Goal: Communication & Community: Answer question/provide support

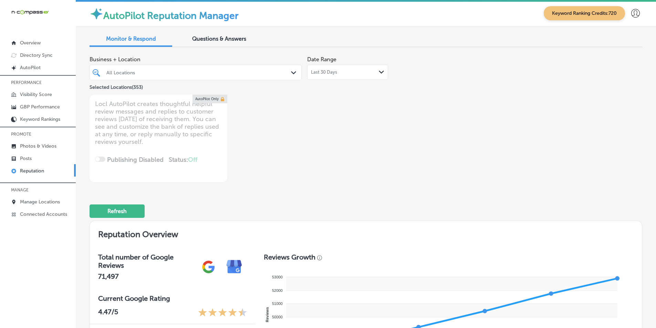
click at [291, 73] on icon "Path Created with Sketch." at bounding box center [293, 72] width 5 height 3
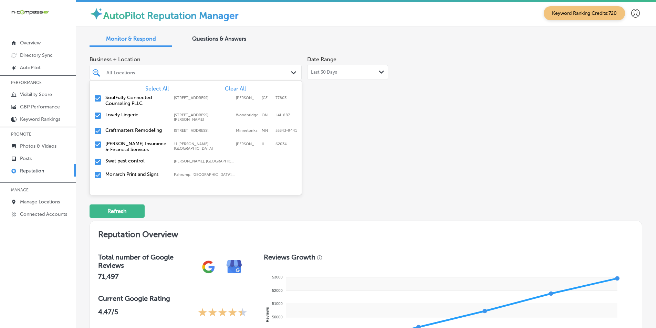
click at [229, 87] on span "Clear All" at bounding box center [235, 88] width 21 height 7
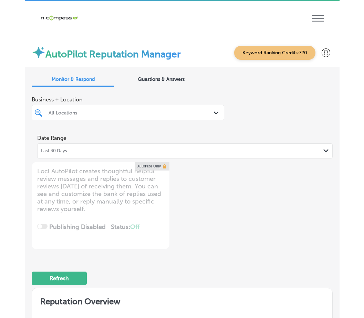
scroll to position [1, 0]
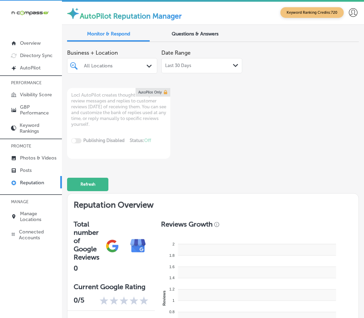
type textarea "x"
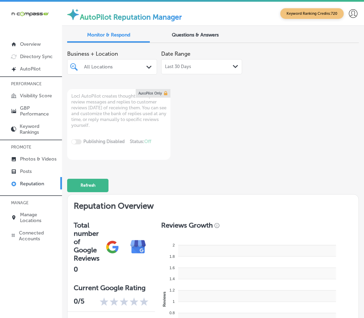
click at [146, 66] on icon "Path Created with Sketch." at bounding box center [148, 67] width 5 height 3
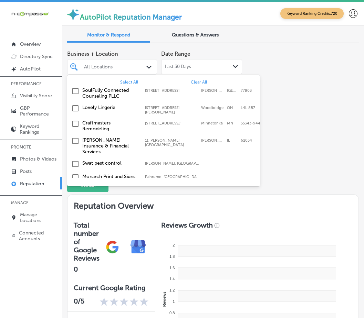
click at [109, 65] on div "All Locations" at bounding box center [115, 67] width 63 height 6
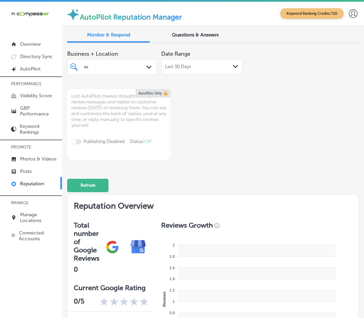
click at [92, 66] on div "su su" at bounding box center [109, 67] width 52 height 8
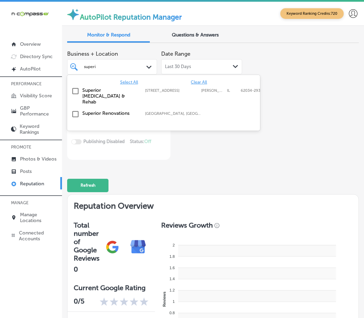
type input "superio"
click at [76, 110] on input "checkbox" at bounding box center [75, 114] width 8 height 8
type textarea "x"
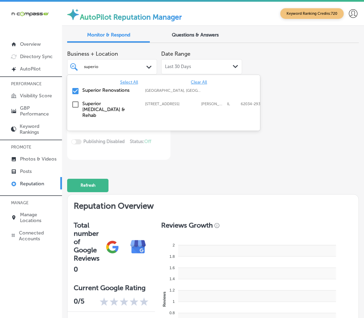
drag, startPoint x: 102, startPoint y: 68, endPoint x: 73, endPoint y: 69, distance: 28.2
click at [73, 69] on div "superio superio Path Created with Sketch." at bounding box center [111, 66] width 89 height 9
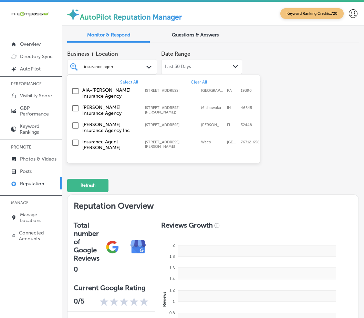
type input "insurance agent"
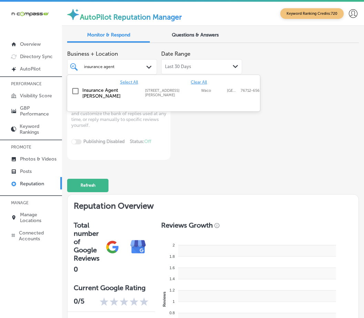
click at [75, 89] on input "checkbox" at bounding box center [75, 91] width 8 height 8
type textarea "x"
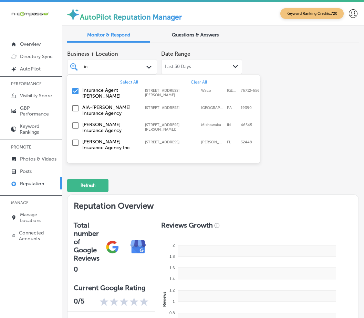
type input "i"
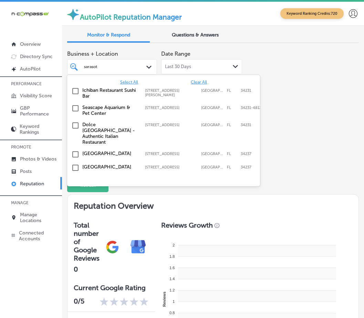
type input "[GEOGRAPHIC_DATA]"
click at [75, 90] on input "checkbox" at bounding box center [75, 91] width 8 height 8
type textarea "x"
drag, startPoint x: 104, startPoint y: 67, endPoint x: 81, endPoint y: 66, distance: 23.1
click at [81, 66] on div "sarasota [GEOGRAPHIC_DATA]" at bounding box center [112, 66] width 63 height 9
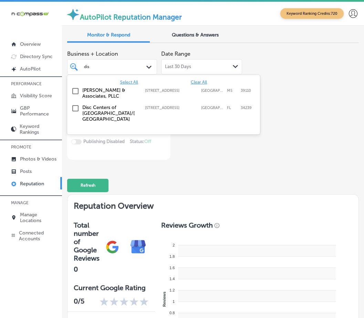
type input "disc"
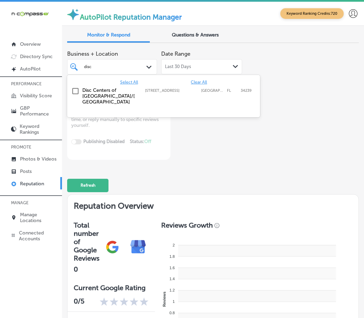
click at [74, 91] on input "checkbox" at bounding box center [75, 91] width 8 height 8
type textarea "x"
drag, startPoint x: 93, startPoint y: 66, endPoint x: 80, endPoint y: 68, distance: 12.5
click at [80, 68] on div "disc disc Path Created with Sketch." at bounding box center [111, 66] width 89 height 9
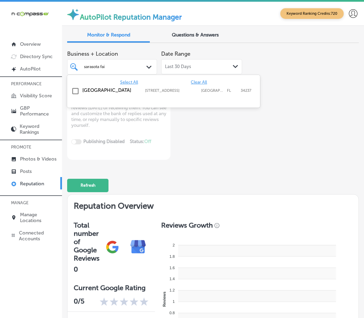
type input "sarasota fair"
click at [74, 90] on input "checkbox" at bounding box center [75, 91] width 8 height 8
type textarea "x"
drag, startPoint x: 113, startPoint y: 66, endPoint x: 81, endPoint y: 68, distance: 32.0
click at [81, 68] on div "sarasota fair sarasota fair" at bounding box center [112, 66] width 63 height 9
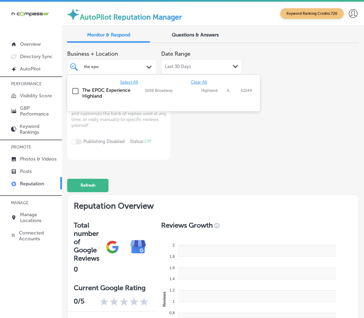
type input "the epoc"
click at [74, 91] on input "checkbox" at bounding box center [75, 91] width 8 height 8
type textarea "x"
drag, startPoint x: 104, startPoint y: 66, endPoint x: 80, endPoint y: 67, distance: 24.5
click at [80, 67] on div "the epoc the epoc Path Created with Sketch." at bounding box center [111, 66] width 89 height 9
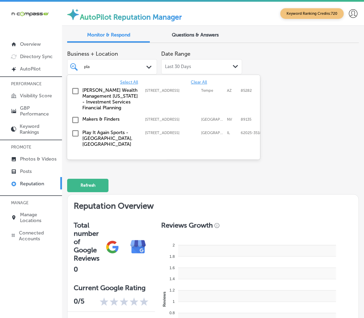
type input "play"
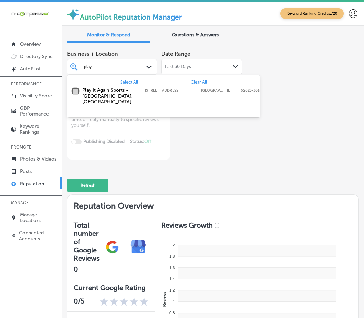
click at [75, 89] on input "checkbox" at bounding box center [75, 91] width 8 height 8
type textarea "x"
drag, startPoint x: 92, startPoint y: 66, endPoint x: 76, endPoint y: 67, distance: 15.8
click at [76, 67] on div "play play Path Created with Sketch." at bounding box center [111, 66] width 89 height 9
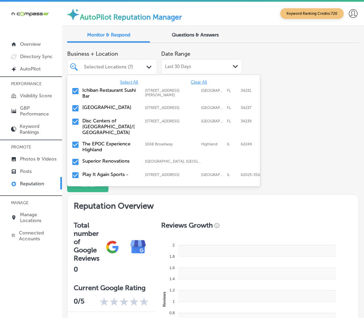
type input "s"
click at [89, 64] on div "s" at bounding box center [109, 67] width 52 height 8
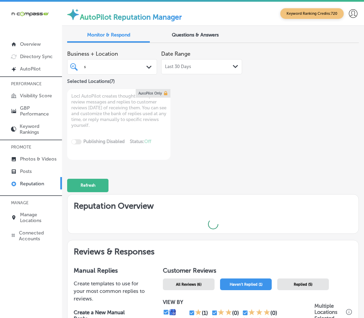
type textarea "x"
type input "sou"
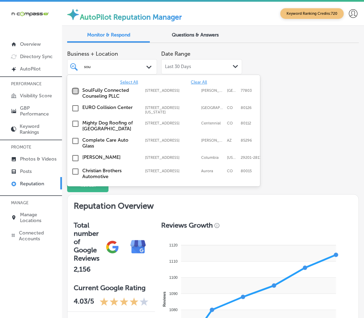
click at [74, 91] on input "checkbox" at bounding box center [75, 91] width 8 height 8
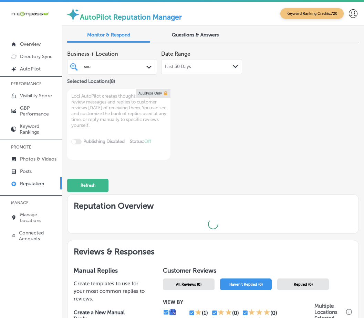
drag, startPoint x: 94, startPoint y: 68, endPoint x: 84, endPoint y: 70, distance: 10.5
click at [84, 70] on div "sou sou" at bounding box center [109, 67] width 52 height 8
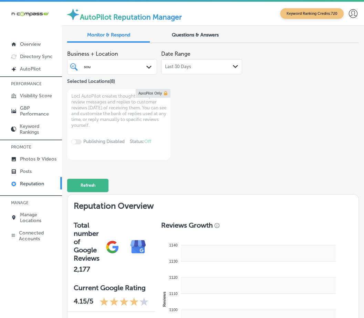
type textarea "x"
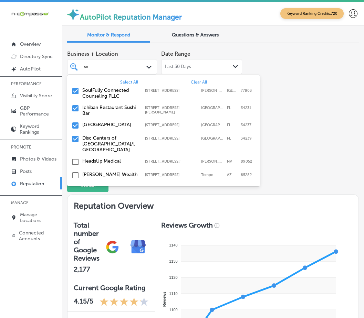
type input "s"
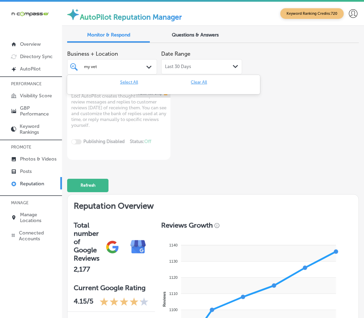
click at [90, 66] on input "my vet" at bounding box center [93, 66] width 18 height 5
type input "myvet"
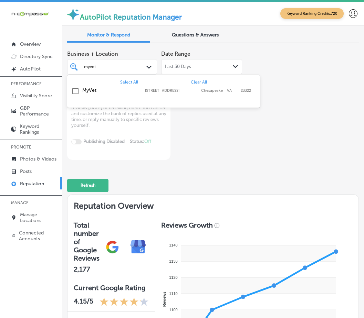
click at [74, 91] on input "checkbox" at bounding box center [75, 91] width 8 height 8
click at [97, 69] on div "myvet myvet" at bounding box center [92, 67] width 16 height 6
type textarea "x"
drag, startPoint x: 99, startPoint y: 66, endPoint x: 75, endPoint y: 69, distance: 23.6
click at [77, 67] on div "myvet myvet Path Created with Sketch." at bounding box center [111, 66] width 89 height 9
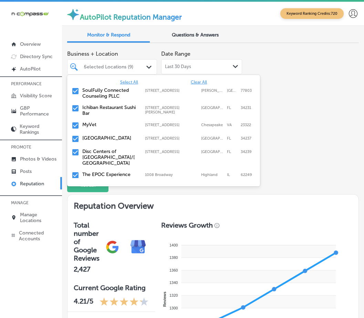
type input "sici"
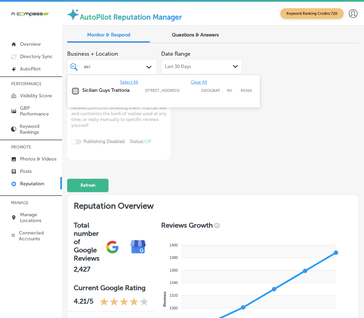
click at [73, 89] on input "checkbox" at bounding box center [75, 91] width 8 height 8
type textarea "x"
drag, startPoint x: 91, startPoint y: 66, endPoint x: 80, endPoint y: 68, distance: 11.1
click at [80, 68] on div "sici sici Path Created with Sketch." at bounding box center [111, 66] width 89 height 9
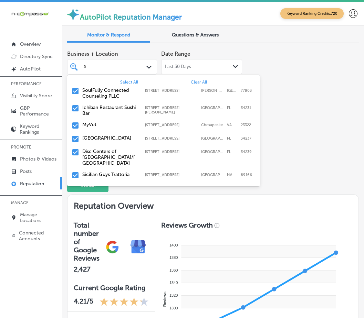
type input "S&"
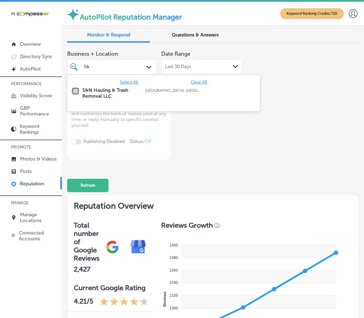
click at [75, 91] on input "checkbox" at bounding box center [75, 91] width 8 height 8
type textarea "x"
type input "S"
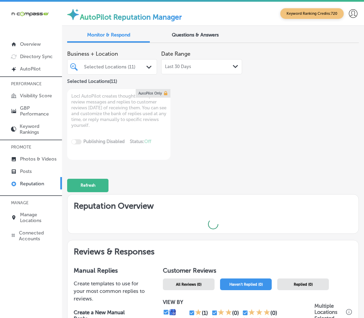
click at [91, 65] on div "Selected Locations (11)" at bounding box center [115, 67] width 63 height 6
type textarea "x"
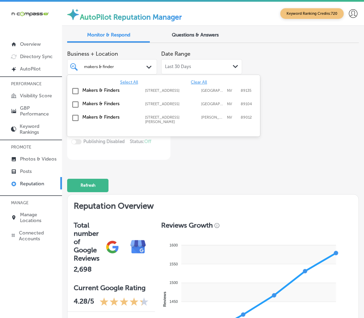
type input "makers & finders"
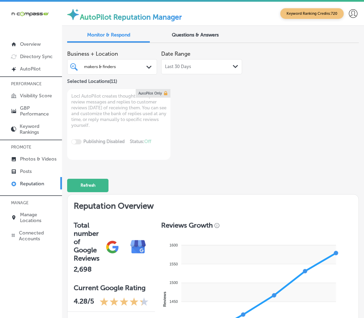
click at [146, 69] on div "Path Created with Sketch." at bounding box center [150, 67] width 8 height 8
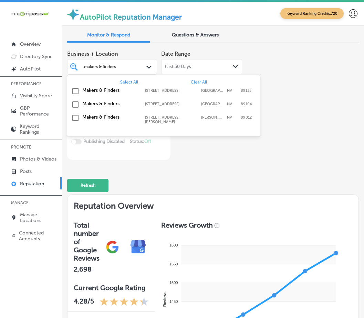
click at [121, 68] on input "makers & finders" at bounding box center [105, 66] width 43 height 5
click at [75, 90] on input "checkbox" at bounding box center [75, 91] width 8 height 8
type textarea "x"
drag, startPoint x: 94, startPoint y: 67, endPoint x: 77, endPoint y: 67, distance: 16.5
click at [77, 67] on div "makers & finders makers & finders Path Created with Sketch." at bounding box center [111, 66] width 89 height 9
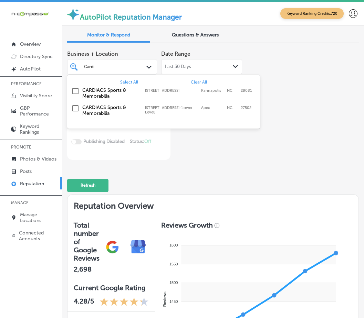
type input "[MEDICAL_DATA]"
click at [76, 109] on input "checkbox" at bounding box center [75, 108] width 8 height 8
click at [99, 65] on input "[MEDICAL_DATA]" at bounding box center [92, 66] width 17 height 5
drag, startPoint x: 97, startPoint y: 65, endPoint x: 84, endPoint y: 68, distance: 13.3
click at [84, 68] on input "[MEDICAL_DATA]" at bounding box center [92, 66] width 17 height 5
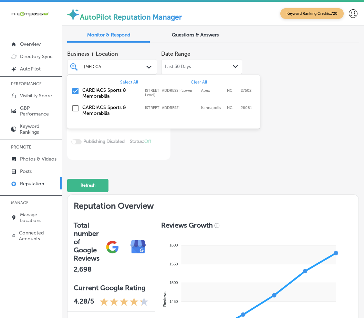
click at [95, 68] on input "[MEDICAL_DATA]" at bounding box center [92, 66] width 17 height 5
drag, startPoint x: 91, startPoint y: 67, endPoint x: 83, endPoint y: 68, distance: 8.3
click at [83, 68] on div "[MEDICAL_DATA] [MEDICAL_DATA]" at bounding box center [112, 66] width 63 height 9
click at [98, 66] on input "[MEDICAL_DATA]" at bounding box center [92, 66] width 17 height 5
drag, startPoint x: 96, startPoint y: 65, endPoint x: 80, endPoint y: 70, distance: 16.8
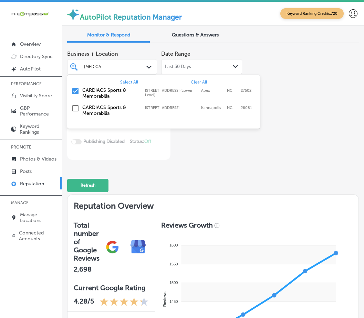
click at [80, 70] on div "Cardia Cardia Path Created with Sketch." at bounding box center [111, 66] width 89 height 9
click at [104, 66] on div "[MEDICAL_DATA] [MEDICAL_DATA]" at bounding box center [109, 67] width 52 height 8
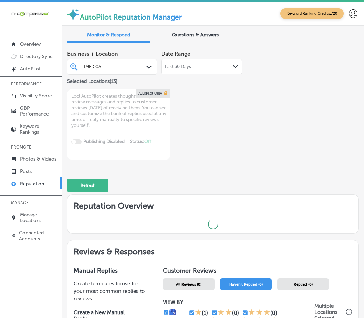
click at [104, 66] on div "[MEDICAL_DATA] [MEDICAL_DATA]" at bounding box center [109, 67] width 52 height 8
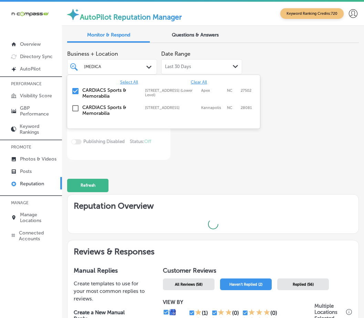
type textarea "x"
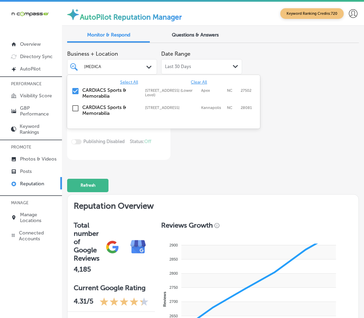
click at [104, 66] on div "[MEDICAL_DATA] [MEDICAL_DATA]" at bounding box center [109, 67] width 52 height 8
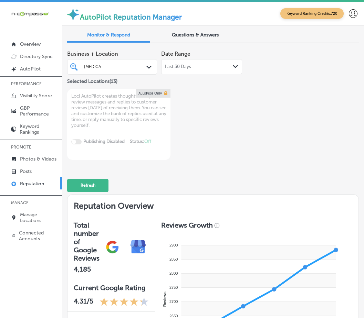
click at [104, 66] on div "[MEDICAL_DATA] [MEDICAL_DATA]" at bounding box center [109, 67] width 52 height 8
drag, startPoint x: 95, startPoint y: 61, endPoint x: 96, endPoint y: 65, distance: 4.0
click at [96, 65] on div "Cardia Cardia Path Created with Sketch." at bounding box center [112, 66] width 90 height 15
click at [106, 65] on div "[MEDICAL_DATA] [MEDICAL_DATA]" at bounding box center [109, 67] width 52 height 8
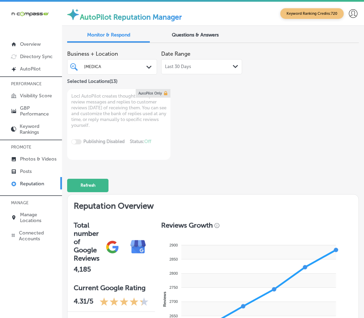
click at [106, 65] on div "[MEDICAL_DATA] [MEDICAL_DATA]" at bounding box center [109, 67] width 52 height 8
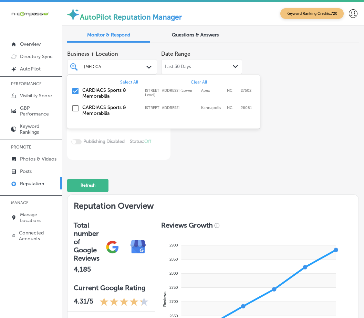
click at [106, 65] on div "[MEDICAL_DATA] [MEDICAL_DATA]" at bounding box center [109, 67] width 52 height 8
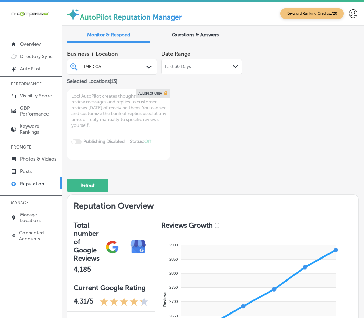
click at [103, 68] on div "[MEDICAL_DATA] [MEDICAL_DATA]" at bounding box center [109, 67] width 52 height 8
click at [102, 67] on div "[MEDICAL_DATA] [MEDICAL_DATA]" at bounding box center [109, 67] width 52 height 8
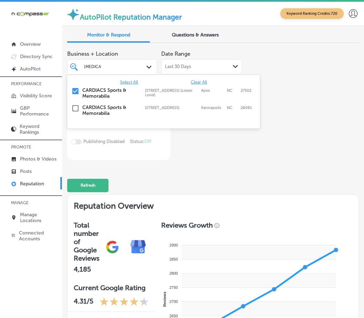
drag, startPoint x: 96, startPoint y: 66, endPoint x: 108, endPoint y: 66, distance: 12.0
click at [97, 66] on input "[MEDICAL_DATA]" at bounding box center [92, 66] width 17 height 5
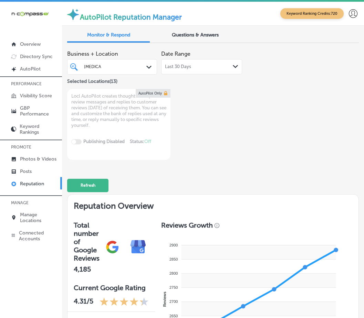
click at [103, 67] on div "[MEDICAL_DATA] [MEDICAL_DATA]" at bounding box center [109, 67] width 52 height 8
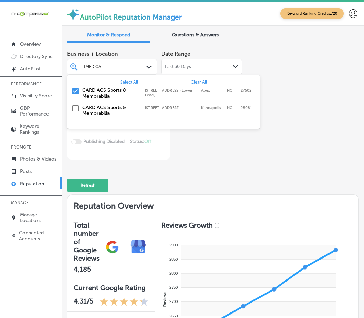
click at [103, 67] on div "[MEDICAL_DATA] [MEDICAL_DATA]" at bounding box center [109, 67] width 52 height 8
click at [85, 66] on input "[MEDICAL_DATA]" at bounding box center [92, 66] width 17 height 5
drag, startPoint x: 85, startPoint y: 66, endPoint x: 103, endPoint y: 69, distance: 18.5
click at [103, 69] on div "[MEDICAL_DATA] [MEDICAL_DATA]" at bounding box center [109, 67] width 52 height 8
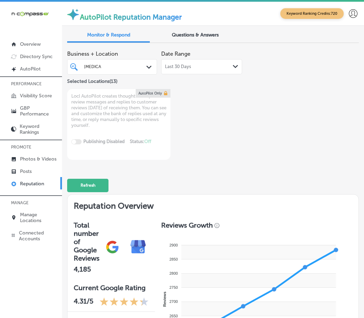
click at [105, 67] on div "[MEDICAL_DATA] [MEDICAL_DATA]" at bounding box center [109, 67] width 52 height 8
click at [104, 66] on div "[MEDICAL_DATA] [MEDICAL_DATA]" at bounding box center [109, 67] width 52 height 8
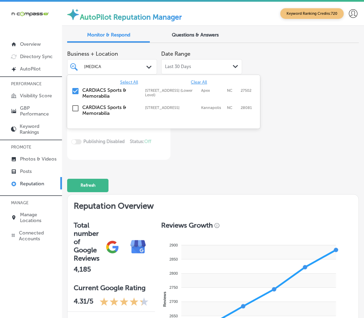
click at [104, 66] on div "[MEDICAL_DATA] [MEDICAL_DATA]" at bounding box center [109, 67] width 52 height 8
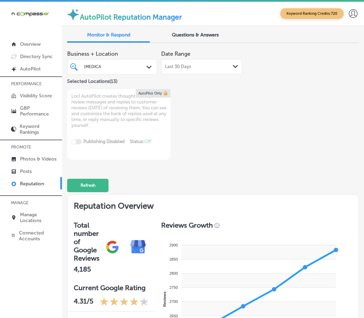
click at [101, 65] on input "[MEDICAL_DATA]" at bounding box center [92, 66] width 17 height 5
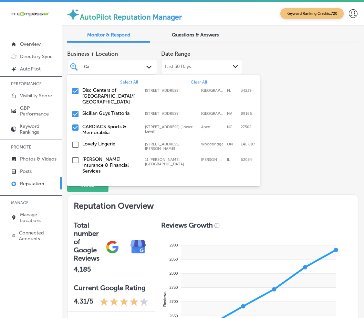
type input "C"
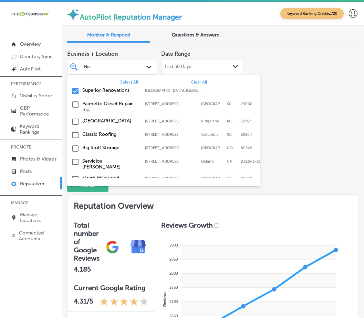
type input "Nor"
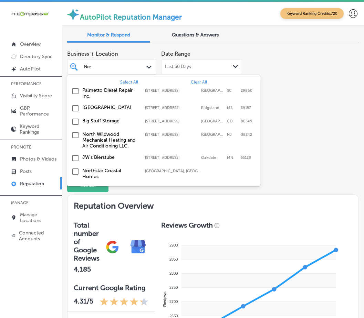
click at [76, 107] on input "checkbox" at bounding box center [75, 108] width 8 height 8
type textarea "x"
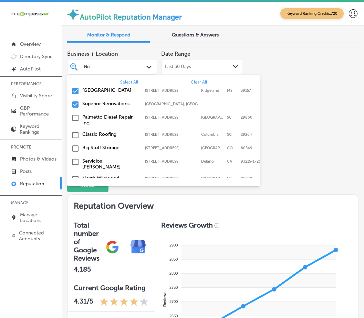
type input "N"
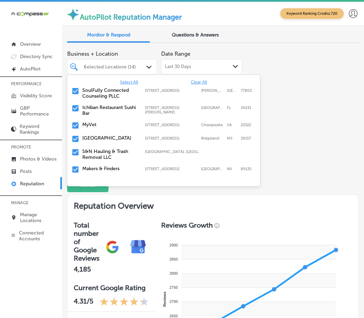
type input "Colo"
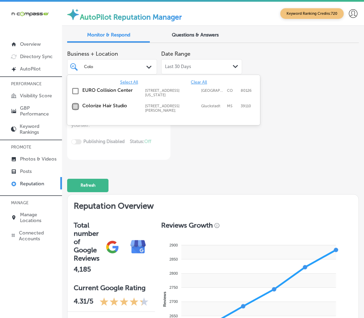
click at [74, 105] on input "checkbox" at bounding box center [75, 107] width 8 height 8
type textarea "x"
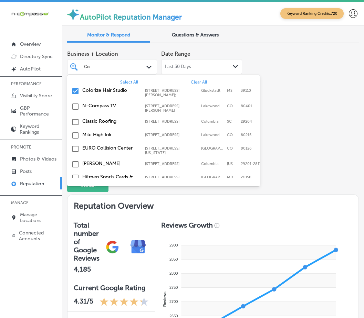
type input "C"
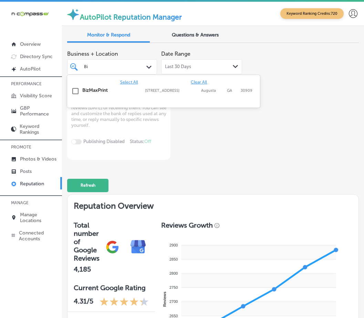
type input "Biz"
click at [73, 90] on input "checkbox" at bounding box center [75, 91] width 8 height 8
type textarea "x"
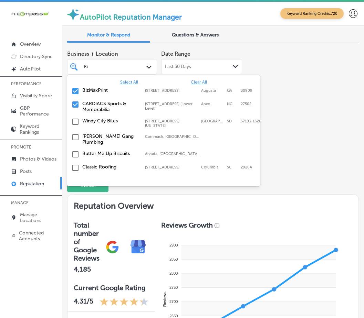
type input "B"
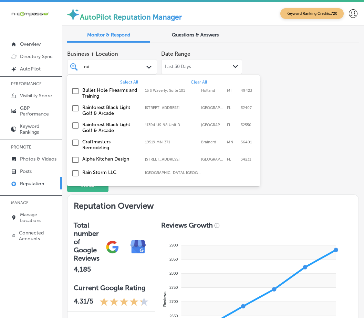
type input "rain"
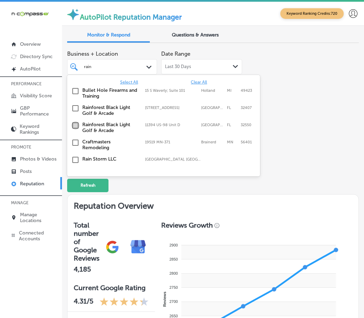
click at [74, 125] on input "checkbox" at bounding box center [75, 126] width 8 height 8
type textarea "x"
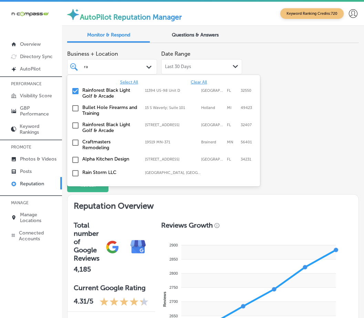
type input "r"
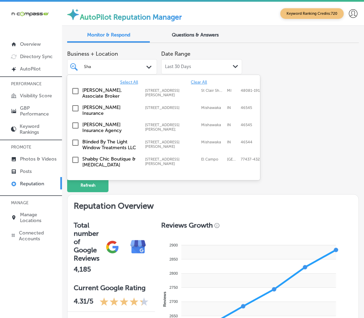
type input "Shan"
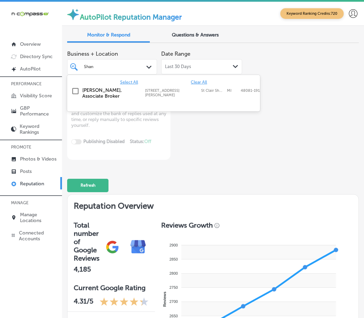
click at [76, 90] on input "checkbox" at bounding box center [75, 91] width 8 height 8
type textarea "x"
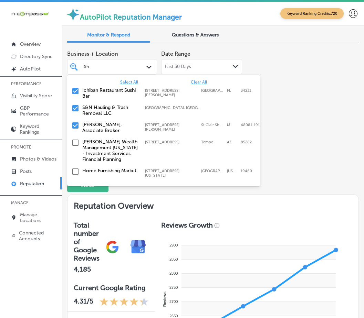
type input "S"
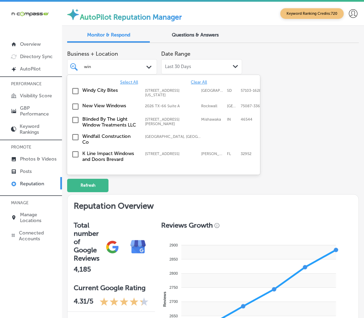
type input "wind"
click at [75, 135] on input "checkbox" at bounding box center [75, 137] width 8 height 8
type textarea "x"
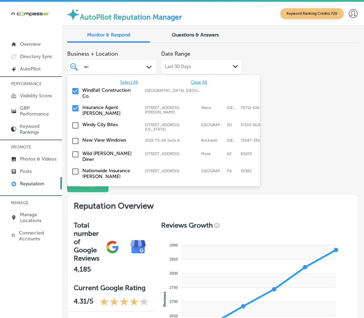
type input "w"
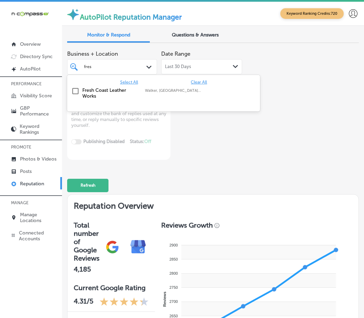
type input "fresh"
click at [76, 90] on input "checkbox" at bounding box center [75, 91] width 8 height 8
type textarea "x"
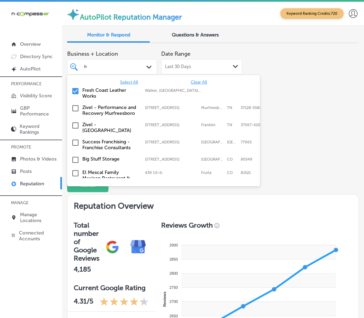
type input "f"
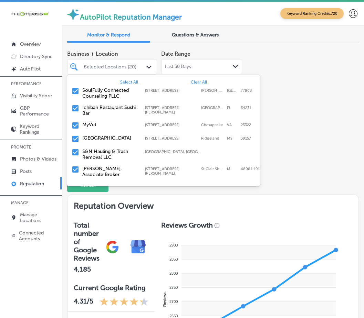
type input "Cath"
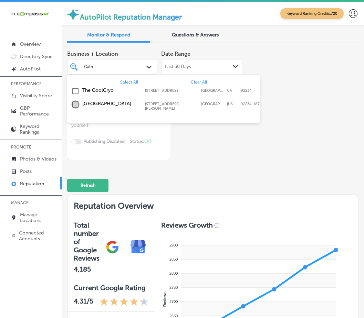
click at [73, 107] on input "checkbox" at bounding box center [75, 105] width 8 height 8
type textarea "x"
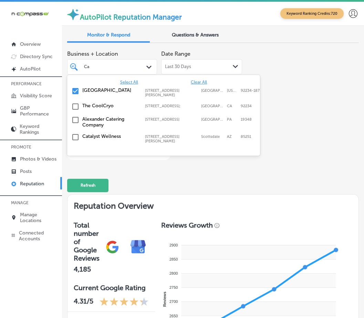
type input "C"
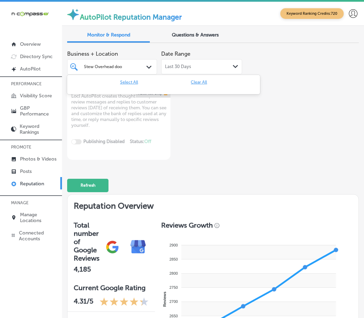
type input "Stew Overhead door"
drag, startPoint x: 129, startPoint y: 67, endPoint x: 84, endPoint y: 69, distance: 45.5
click at [84, 69] on div "Stew Overhead door Stew Overhead door" at bounding box center [109, 67] width 52 height 8
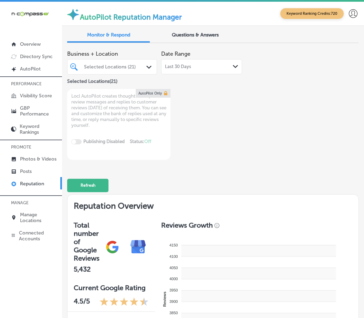
type textarea "x"
click at [118, 65] on div "Selected Locations (21)" at bounding box center [115, 67] width 63 height 6
click at [114, 64] on div "Selected Locations (21)" at bounding box center [115, 67] width 63 height 6
click at [87, 64] on div "Selected Locations (21)" at bounding box center [115, 67] width 63 height 6
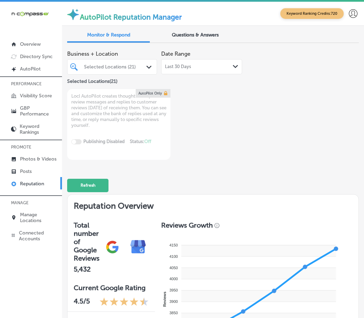
click at [87, 64] on div "Selected Locations (21)" at bounding box center [115, 67] width 63 height 6
click at [93, 64] on div "Selected Locations (21)" at bounding box center [115, 67] width 63 height 6
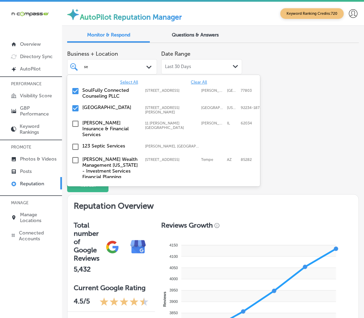
type input "s"
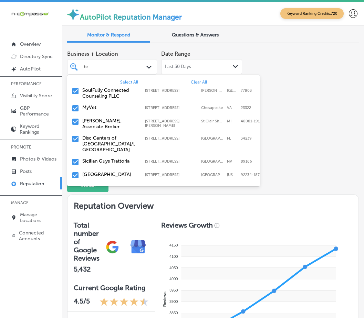
type input "t"
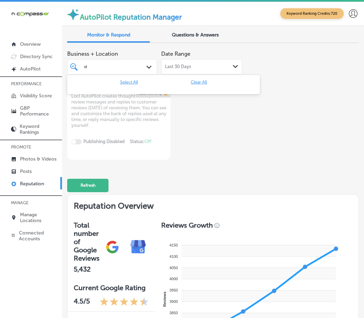
type input "s"
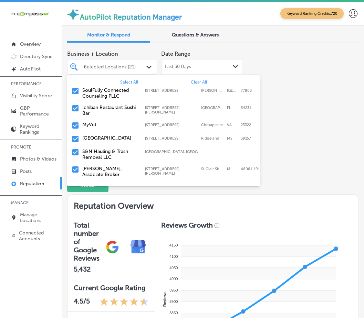
type input "oh"
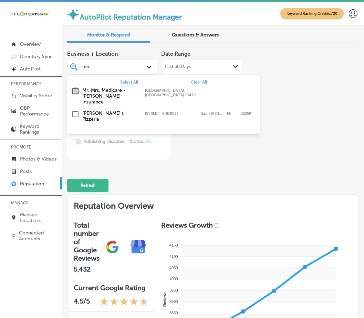
click at [75, 92] on input "checkbox" at bounding box center [75, 91] width 8 height 8
type textarea "x"
type input "o"
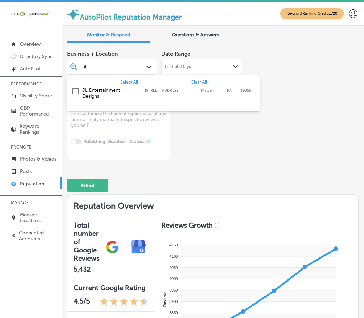
type input "jl"
click at [74, 90] on input "checkbox" at bounding box center [75, 91] width 8 height 8
type textarea "x"
type input "j"
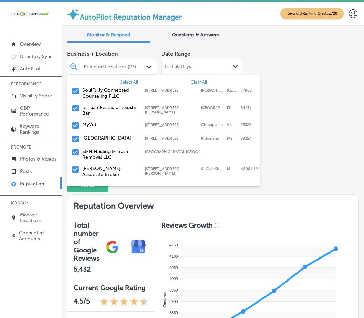
type input "ser"
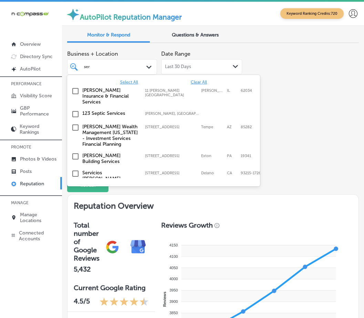
click at [75, 170] on input "checkbox" at bounding box center [75, 174] width 8 height 8
type textarea "x"
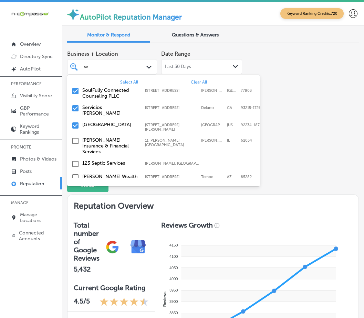
type input "s"
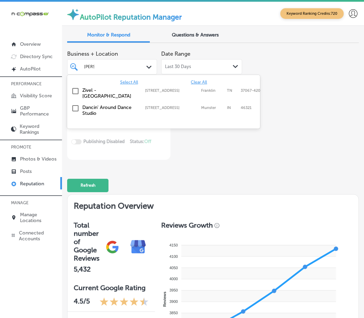
type input "danc"
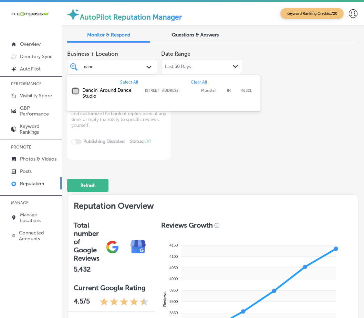
click at [75, 89] on input "checkbox" at bounding box center [75, 91] width 8 height 8
type textarea "x"
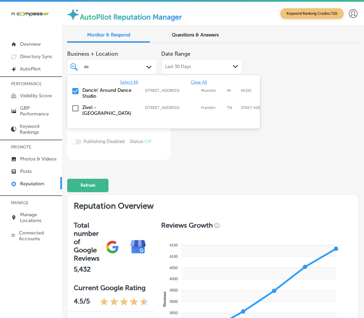
type input "d"
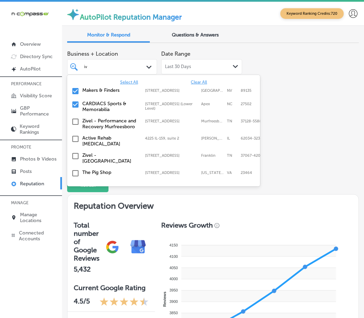
type input "ivy"
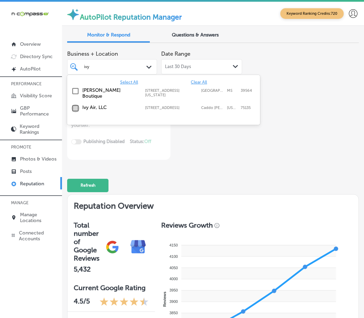
click at [75, 104] on input "checkbox" at bounding box center [75, 108] width 8 height 8
type textarea "x"
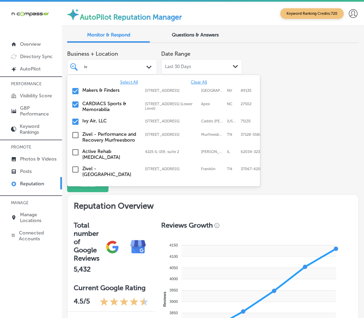
type input "i"
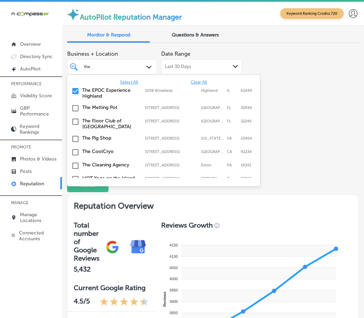
type input "the l"
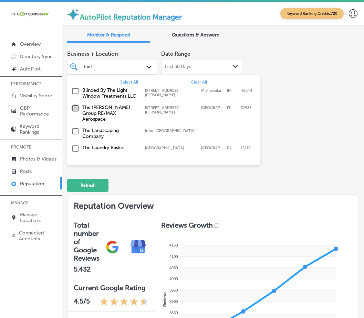
click at [75, 108] on input "checkbox" at bounding box center [75, 108] width 8 height 8
type textarea "x"
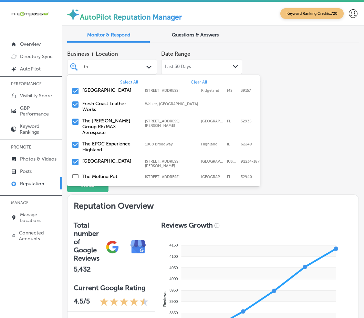
type input "t"
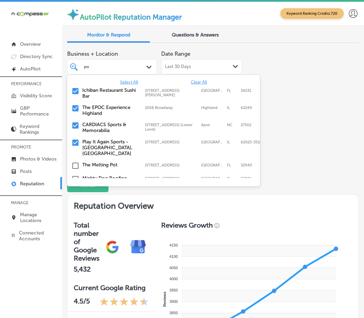
type input "poc"
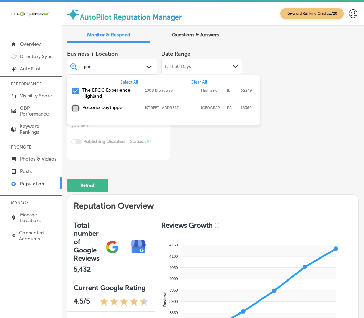
click at [74, 108] on input "checkbox" at bounding box center [75, 108] width 8 height 8
type textarea "x"
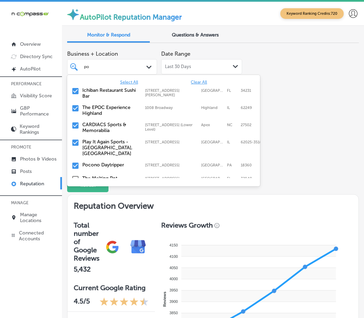
type input "p"
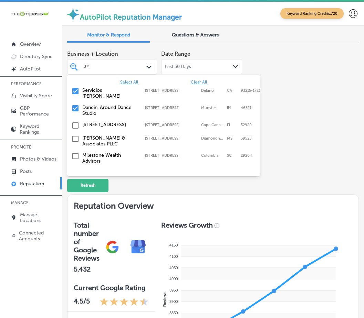
type input "321"
click at [75, 122] on input "checkbox" at bounding box center [75, 126] width 8 height 8
type textarea "x"
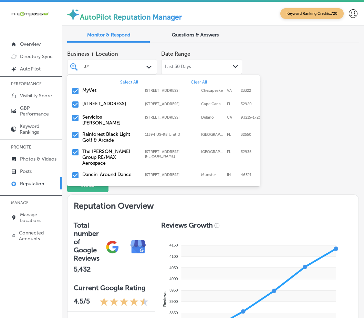
type input "3"
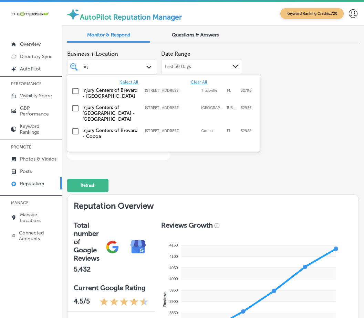
type input "inju"
click at [76, 127] on input "checkbox" at bounding box center [75, 131] width 8 height 8
type textarea "x"
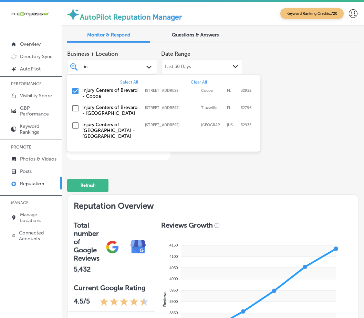
type input "i"
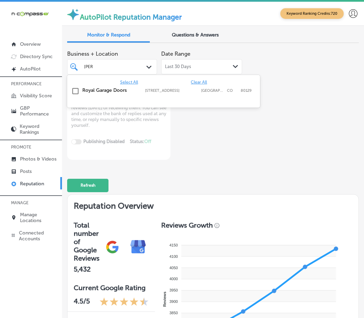
type input "roya"
click at [73, 91] on input "checkbox" at bounding box center [75, 91] width 8 height 8
type textarea "x"
type input "r"
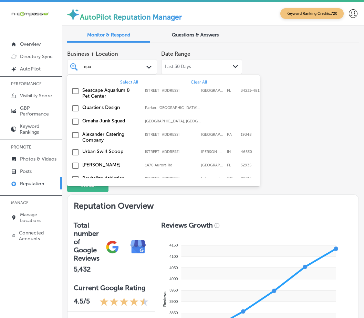
type input "quar"
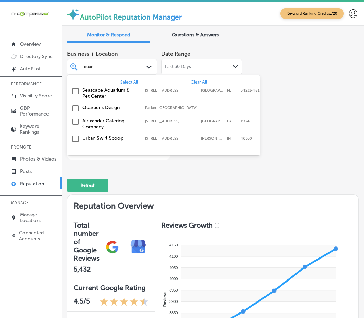
click at [74, 108] on input "checkbox" at bounding box center [75, 108] width 8 height 8
type textarea "x"
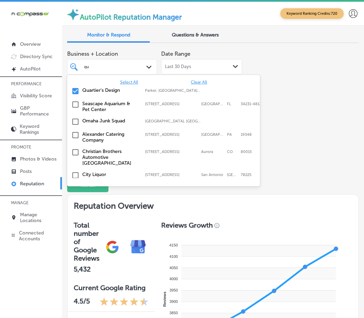
type input "q"
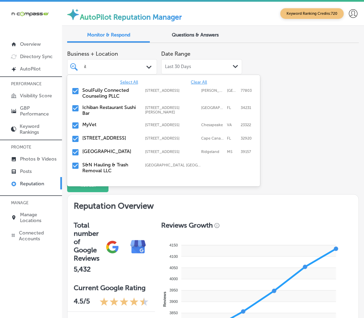
type input "ill"
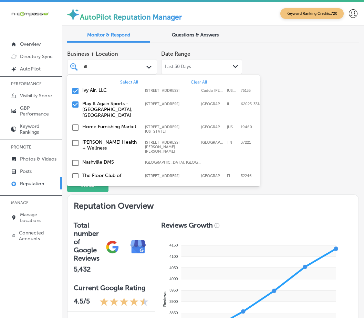
type input "illu"
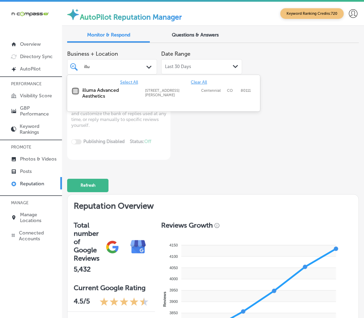
click at [74, 91] on input "checkbox" at bounding box center [75, 91] width 8 height 8
type textarea "x"
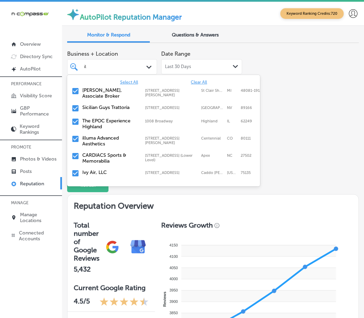
type input "i"
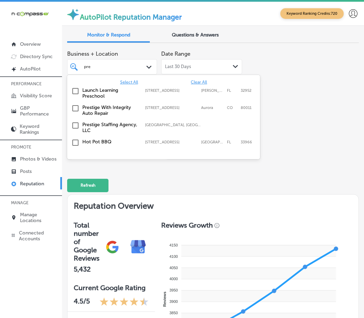
type input "pres"
click at [74, 108] on input "checkbox" at bounding box center [75, 108] width 8 height 8
type textarea "x"
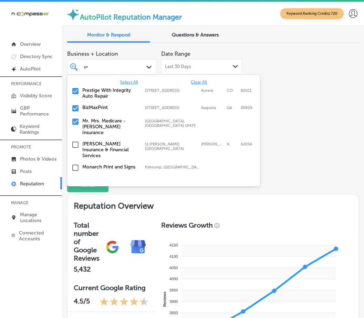
type input "p"
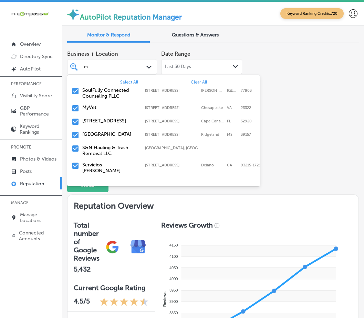
type input "m&"
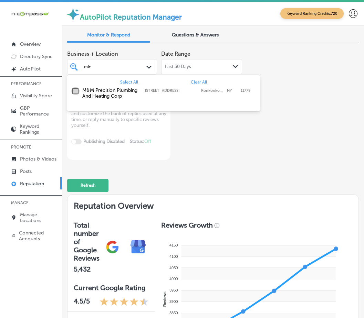
click at [75, 91] on input "checkbox" at bounding box center [75, 91] width 8 height 8
type textarea "x"
type input "m"
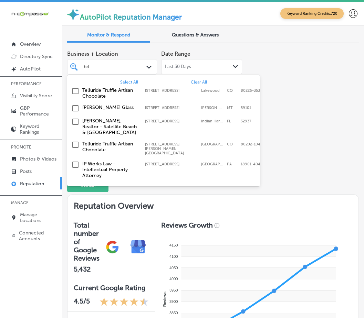
type input "tell"
click at [75, 91] on input "checkbox" at bounding box center [75, 91] width 8 height 8
type textarea "x"
type input "t"
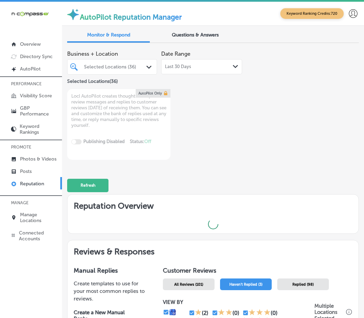
type textarea "x"
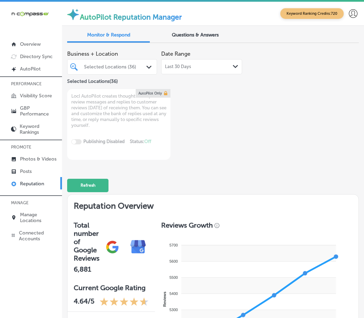
click at [93, 66] on div "Selected Locations (36)" at bounding box center [115, 67] width 63 height 6
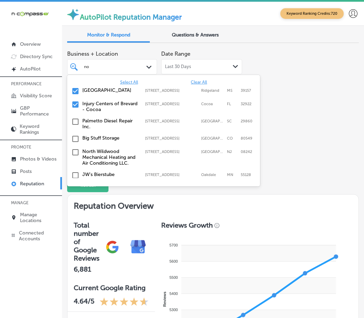
type input "n"
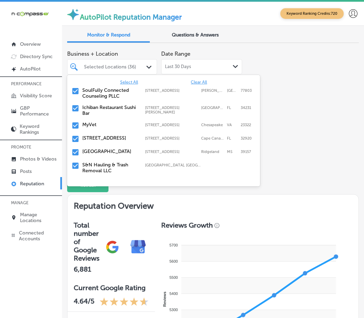
click at [102, 66] on div "Selected Locations (36)" at bounding box center [115, 67] width 63 height 6
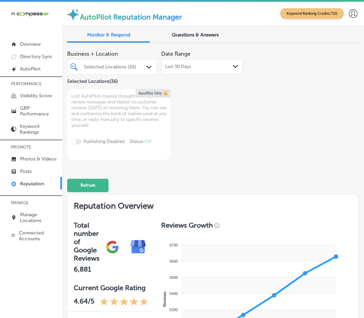
click at [94, 69] on div "Selected Locations (36)" at bounding box center [115, 67] width 63 height 6
click at [146, 66] on icon "Path Created with Sketch." at bounding box center [148, 67] width 5 height 3
click at [123, 67] on div "Selected Locations (36)" at bounding box center [115, 67] width 63 height 6
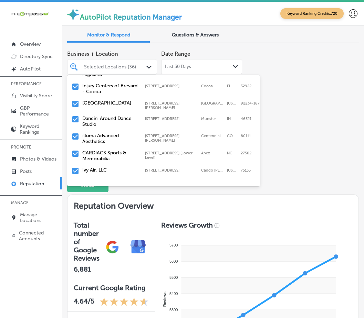
scroll to position [447, 0]
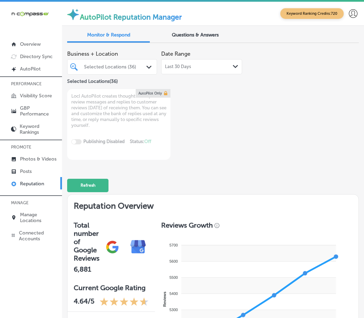
click at [114, 64] on div "Selected Locations (36)" at bounding box center [115, 67] width 63 height 6
click at [98, 65] on div "stew stew" at bounding box center [109, 67] width 52 height 8
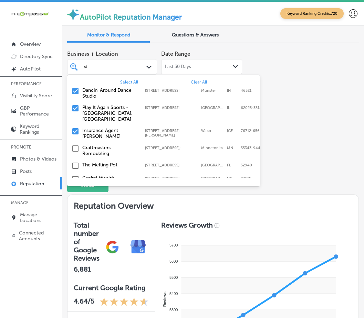
type input "s"
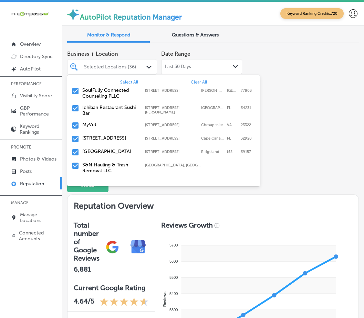
click at [96, 67] on div "Selected Locations (36)" at bounding box center [115, 67] width 63 height 6
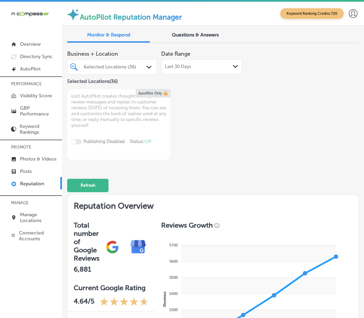
type input "over"
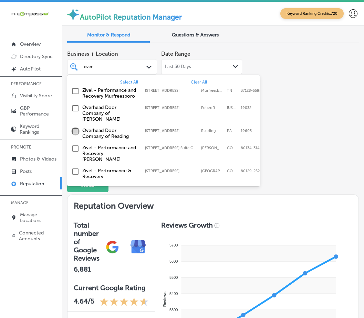
click at [74, 127] on input "checkbox" at bounding box center [75, 131] width 8 height 8
type textarea "x"
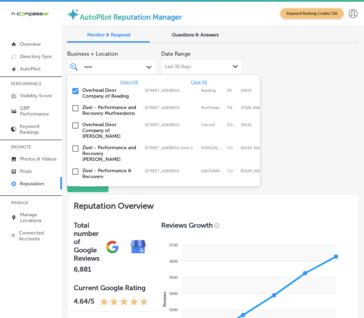
type input "over"
click at [310, 115] on div "Business + Location option 901 Delta Avenue, selected. option 3 Independence Co…" at bounding box center [213, 103] width 292 height 113
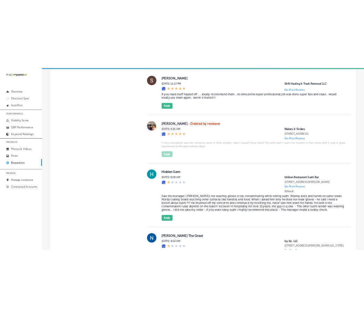
scroll to position [478, 0]
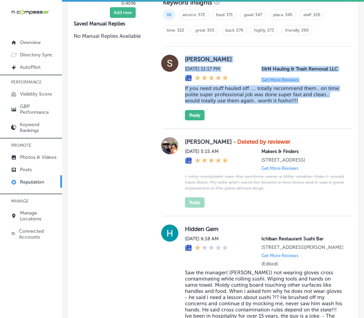
drag, startPoint x: 184, startPoint y: 55, endPoint x: 303, endPoint y: 106, distance: 129.2
click at [303, 106] on div "Shawn Knight Tue, Sep 9, 2025 11:17 PM S&N Hauling & Trash Removal LLC Get More…" at bounding box center [257, 88] width 189 height 66
copy div "Shawn Knight Tue, Sep 9, 2025 11:17 PM S&N Hauling & Trash Removal LLC Get More…"
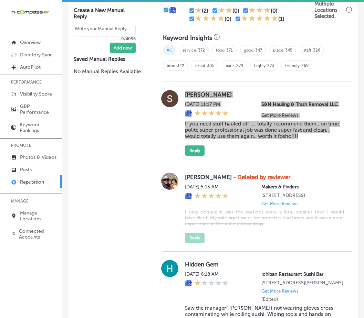
scroll to position [443, 0]
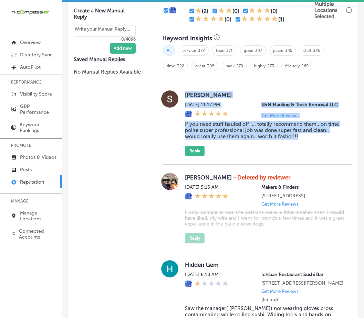
click at [313, 146] on div "Shawn Knight Tue, Sep 9, 2025 11:17 PM S&N Hauling & Trash Removal LLC Get More…" at bounding box center [264, 124] width 159 height 66
drag, startPoint x: 197, startPoint y: 99, endPoint x: 330, endPoint y: 145, distance: 141.0
click at [330, 145] on div "Shawn Knight Tue, Sep 9, 2025 11:17 PM S&N Hauling & Trash Removal LLC Get More…" at bounding box center [257, 124] width 189 height 66
copy div "Shawn Knight Tue, Sep 9, 2025 11:17 PM S&N Hauling & Trash Removal LLC Get More…"
click at [323, 172] on div "Joshua Good - Deleted by reviewer Mon, Sep 8, 2025 5:15 AM Makers & Finders 212…" at bounding box center [257, 208] width 189 height 87
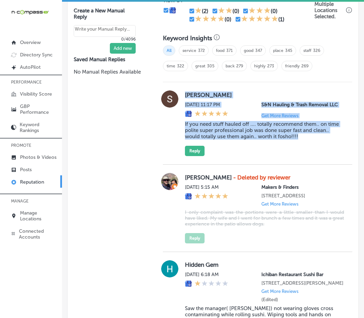
drag, startPoint x: 182, startPoint y: 92, endPoint x: 315, endPoint y: 148, distance: 145.0
click at [315, 148] on div "Shawn Knight Tue, Sep 9, 2025 11:17 PM S&N Hauling & Trash Removal LLC Get More…" at bounding box center [257, 124] width 189 height 66
copy div "Shawn Knight Tue, Sep 9, 2025 11:17 PM S&N Hauling & Trash Removal LLC Get More…"
click at [195, 150] on button "Reply" at bounding box center [195, 151] width 20 height 10
type textarea "x"
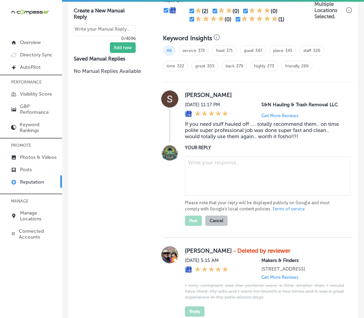
click at [215, 168] on textarea at bounding box center [267, 176] width 165 height 39
paste textarea "Thank you, Shawn, for the wonderful review! We're thrilled to hear that you had…"
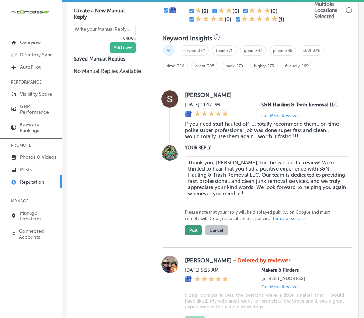
type textarea "Thank you, Shawn, for the wonderful review! We're thrilled to hear that you had…"
click at [190, 227] on button "Post" at bounding box center [193, 230] width 17 height 10
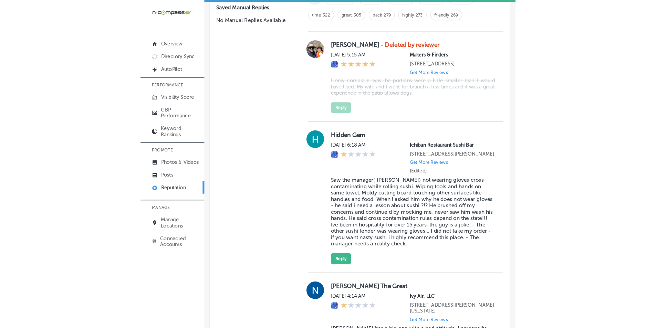
scroll to position [429, 0]
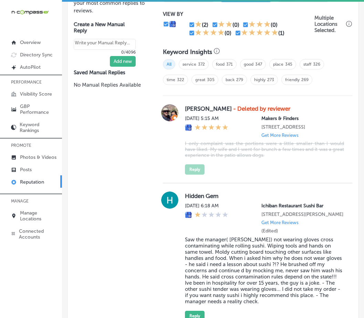
type textarea "x"
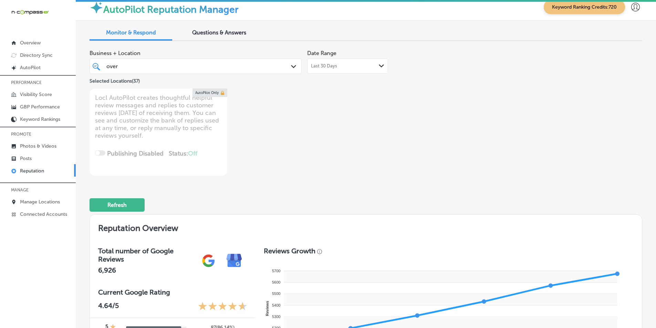
scroll to position [0, 0]
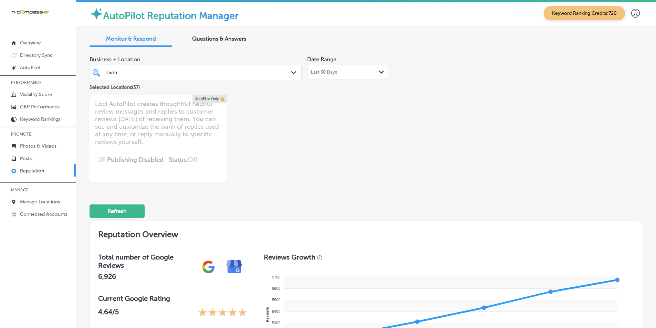
click at [292, 72] on icon "Path Created with Sketch." at bounding box center [293, 72] width 5 height 3
